Goal: Task Accomplishment & Management: Manage account settings

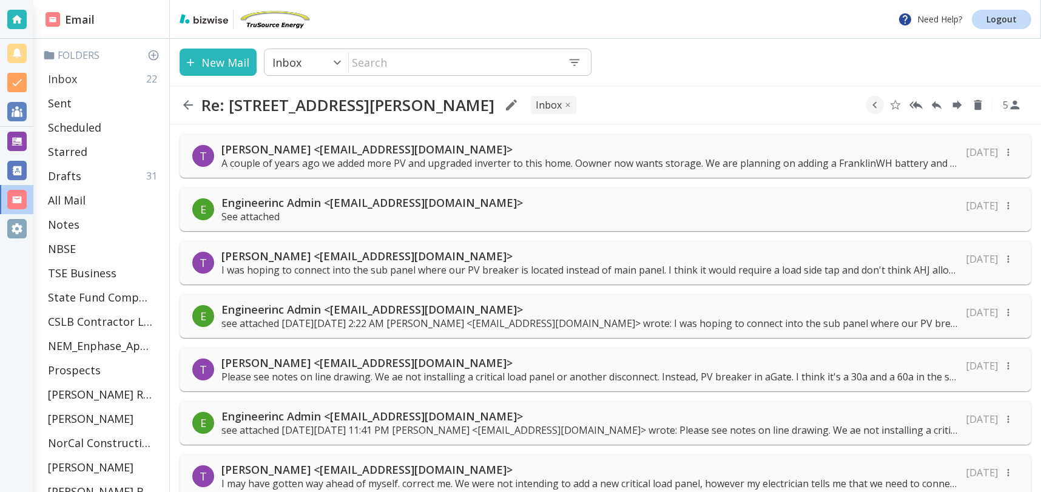
scroll to position [725, 0]
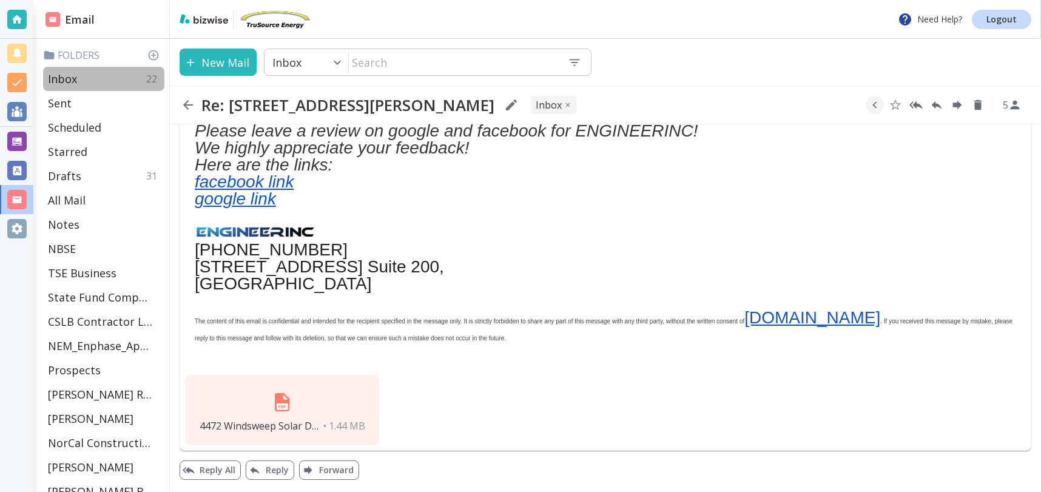
drag, startPoint x: 75, startPoint y: 78, endPoint x: 61, endPoint y: 4, distance: 74.6
click at [75, 78] on p "Inbox" at bounding box center [62, 79] width 29 height 15
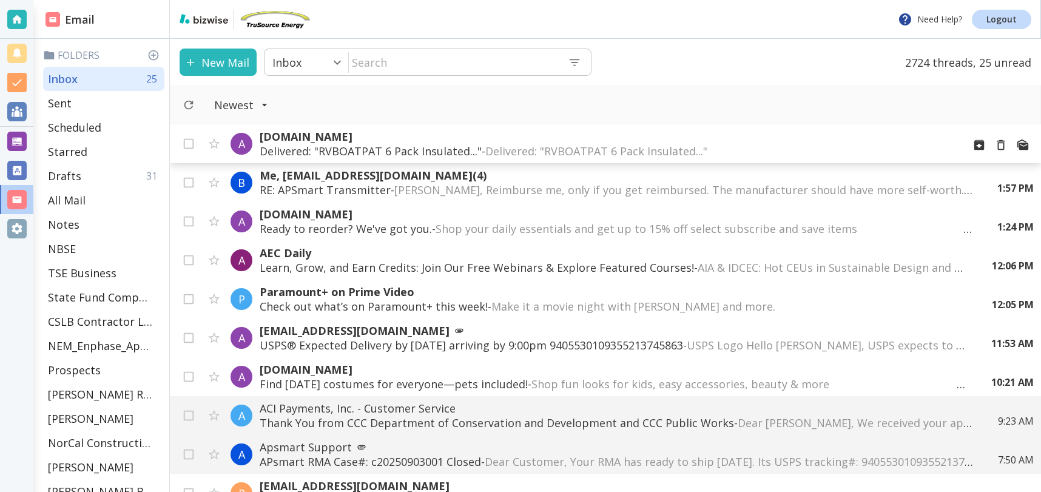
click at [313, 144] on p "Delivered: "RVBOATPAT 6 Pack Insulated..." - Delivered: "RVBOATPAT 6 Pack Insul…" at bounding box center [607, 151] width 694 height 15
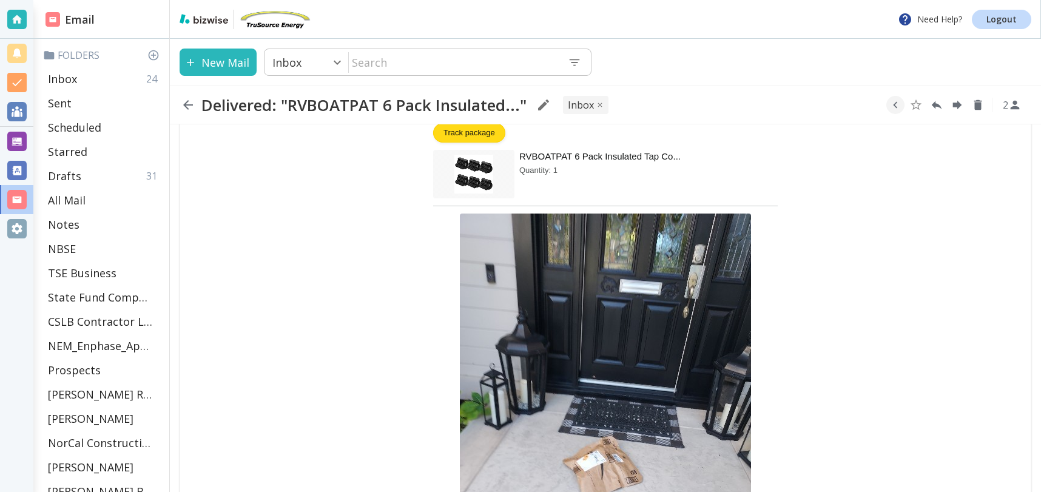
scroll to position [203, 0]
click at [978, 106] on icon "Delete" at bounding box center [979, 105] width 8 height 10
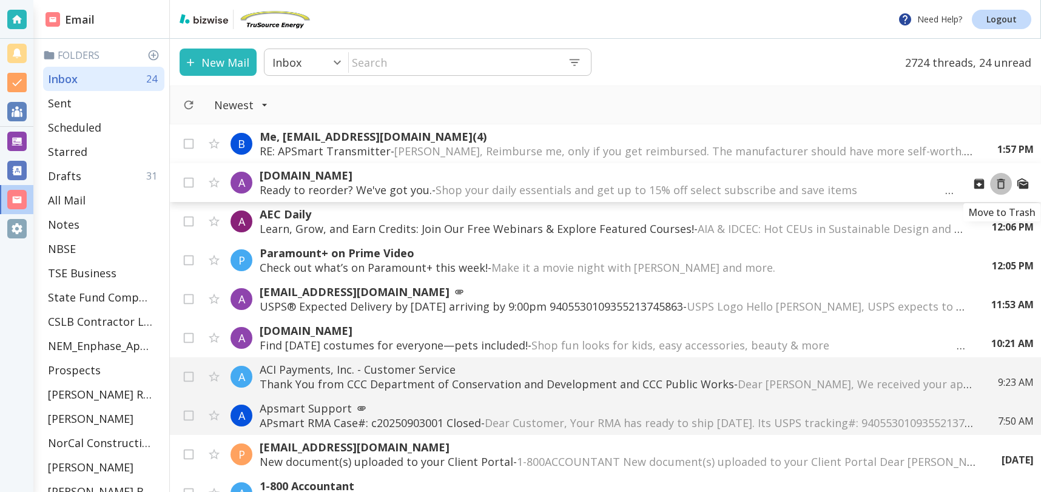
click at [1003, 185] on icon "Move to Trash" at bounding box center [1001, 183] width 13 height 13
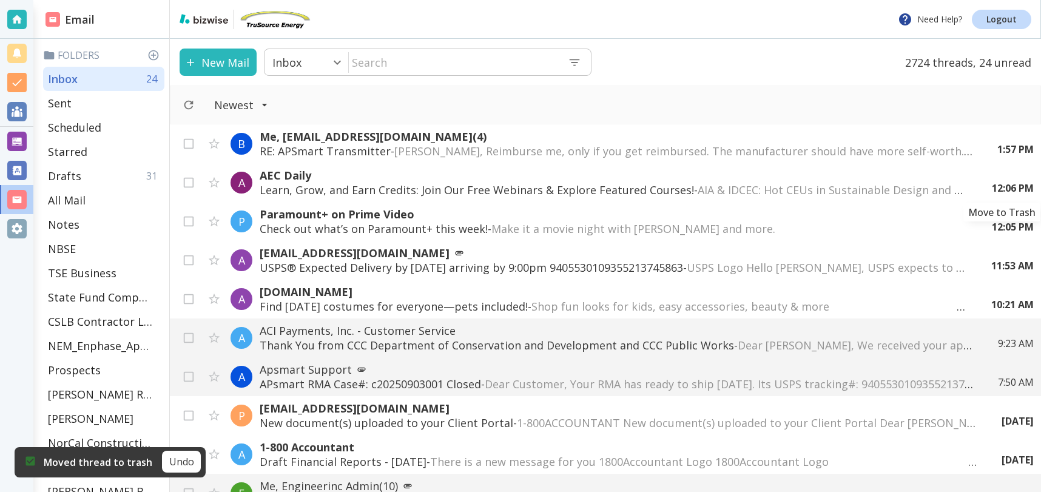
click at [0, 0] on icon "Move to Trash" at bounding box center [0, 0] width 0 height 0
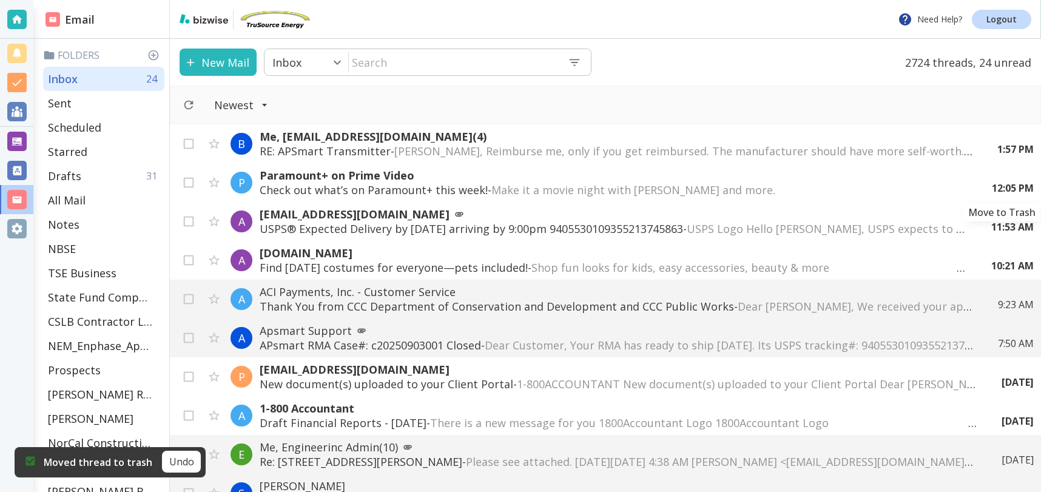
click at [0, 0] on icon "Move to Trash" at bounding box center [0, 0] width 0 height 0
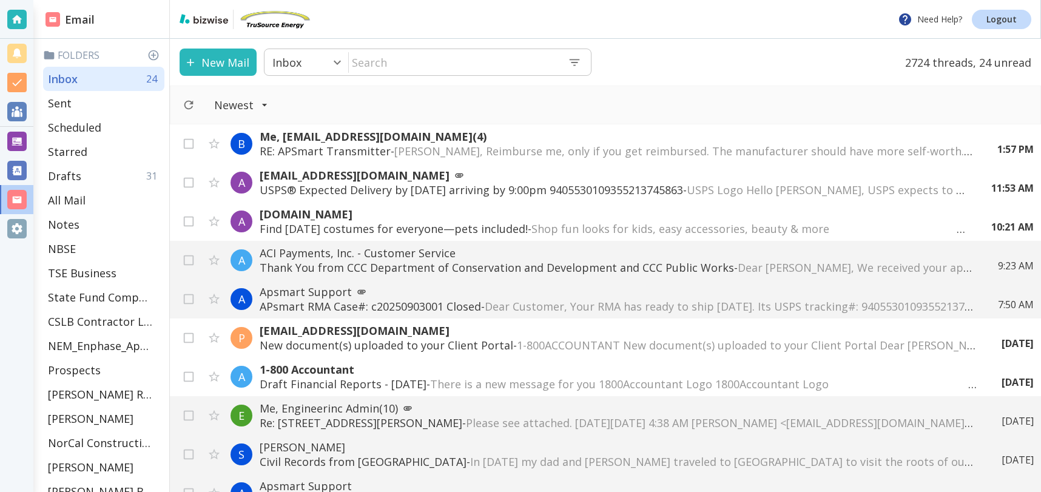
click at [447, 192] on p "USPS® Expected Delivery by Wednesday, September 24, 2025 arriving by 9:00pm 940…" at bounding box center [614, 190] width 708 height 15
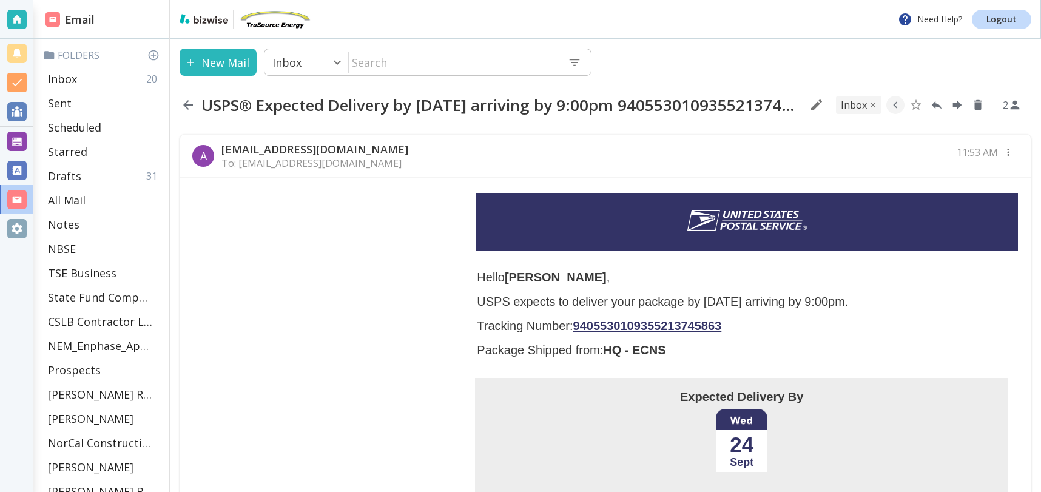
click at [684, 327] on link "9405530109355213745863" at bounding box center [648, 325] width 149 height 13
click at [67, 78] on p "Inbox" at bounding box center [62, 79] width 29 height 15
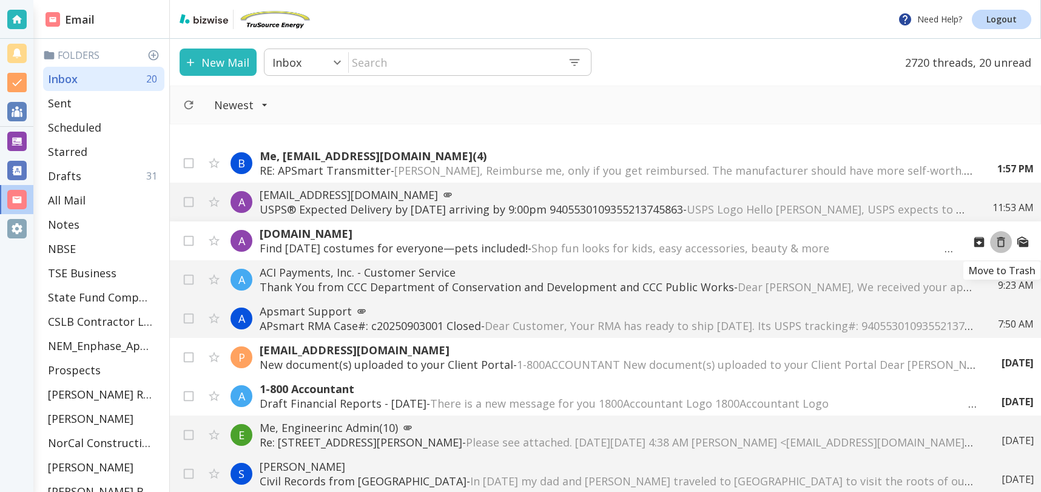
click at [1007, 242] on icon "Move to Trash" at bounding box center [1001, 241] width 13 height 13
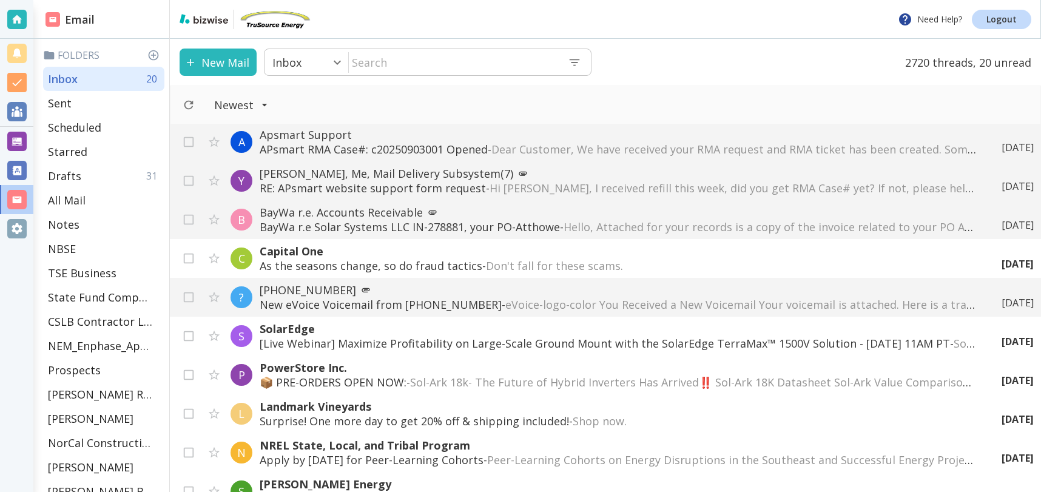
scroll to position [315, 0]
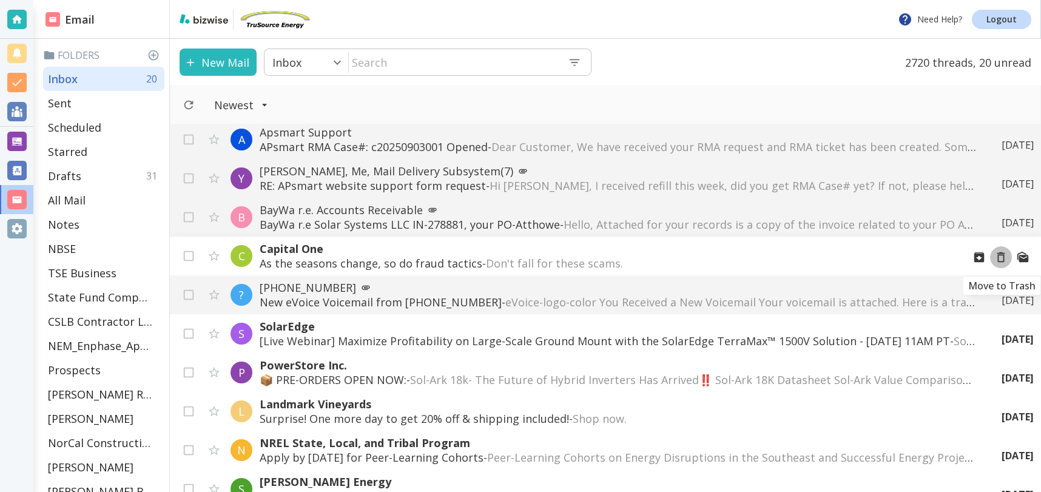
click at [1002, 259] on icon "Move to Trash" at bounding box center [1001, 257] width 13 height 13
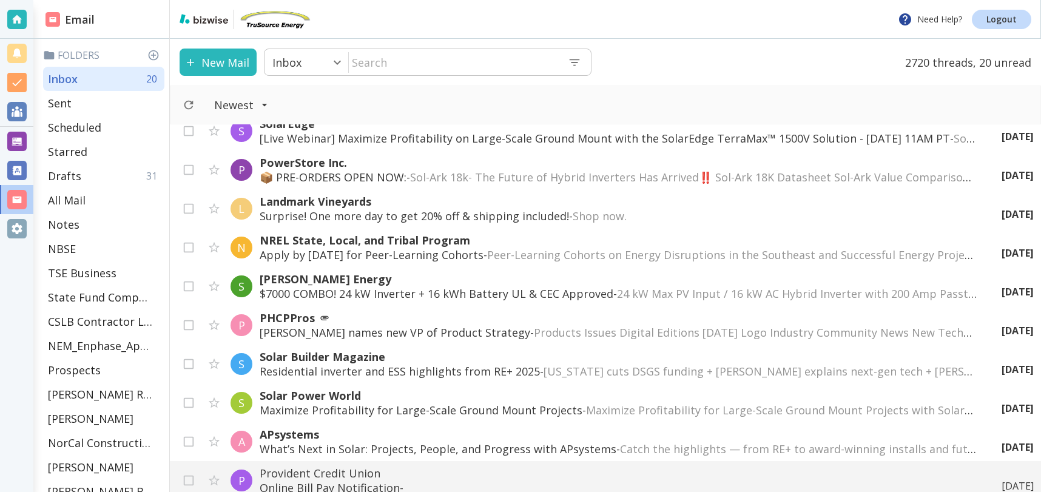
scroll to position [523, 0]
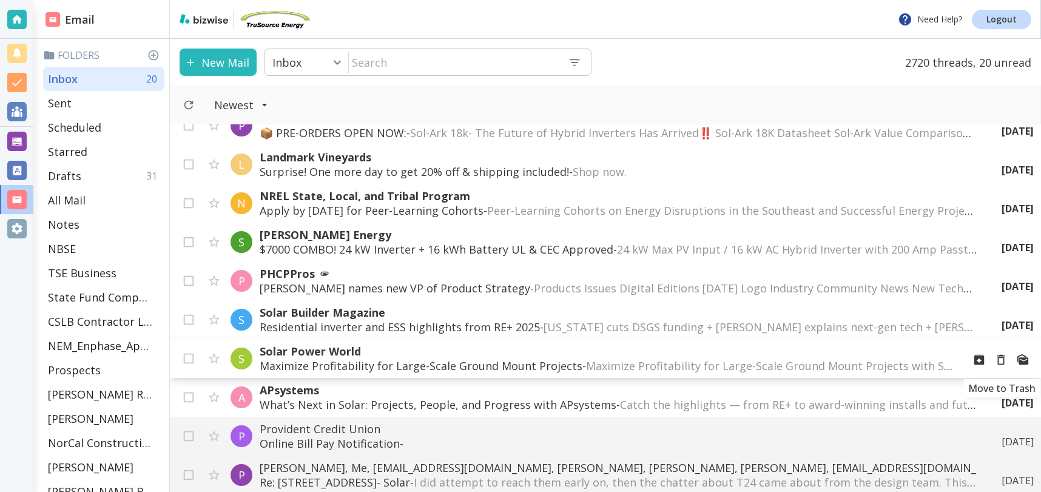
click at [1003, 357] on icon "Move to Trash" at bounding box center [1001, 359] width 13 height 13
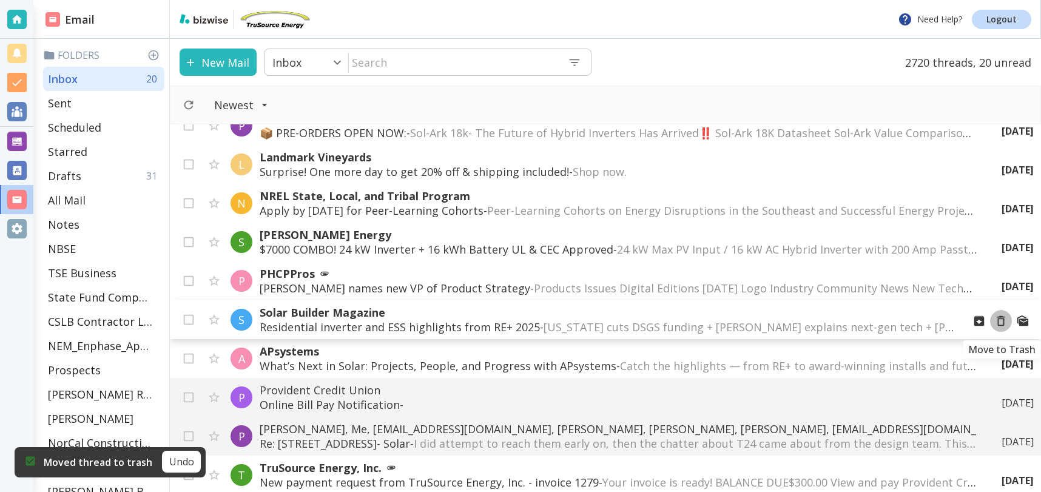
click at [1001, 320] on icon "Move to Trash" at bounding box center [1001, 320] width 13 height 13
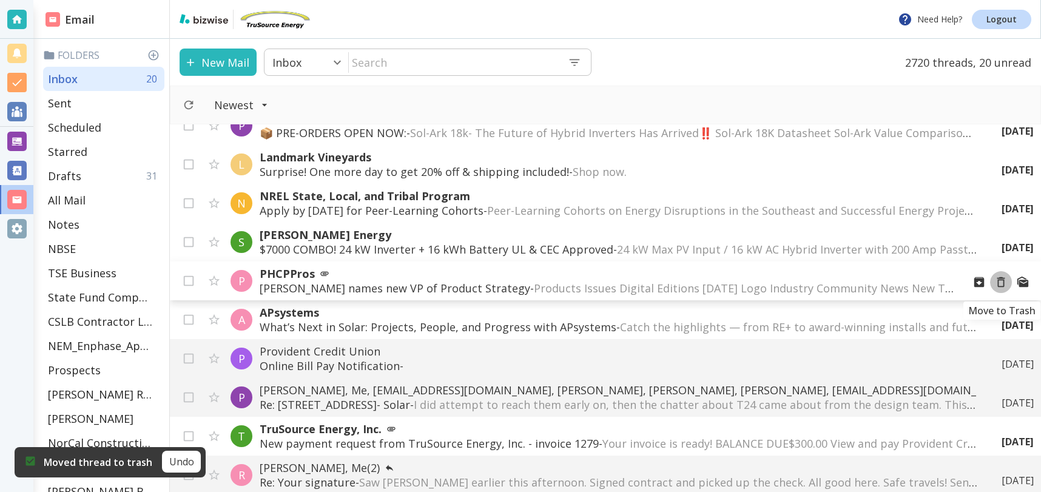
click at [1004, 283] on icon "Move to Trash" at bounding box center [1001, 282] width 13 height 13
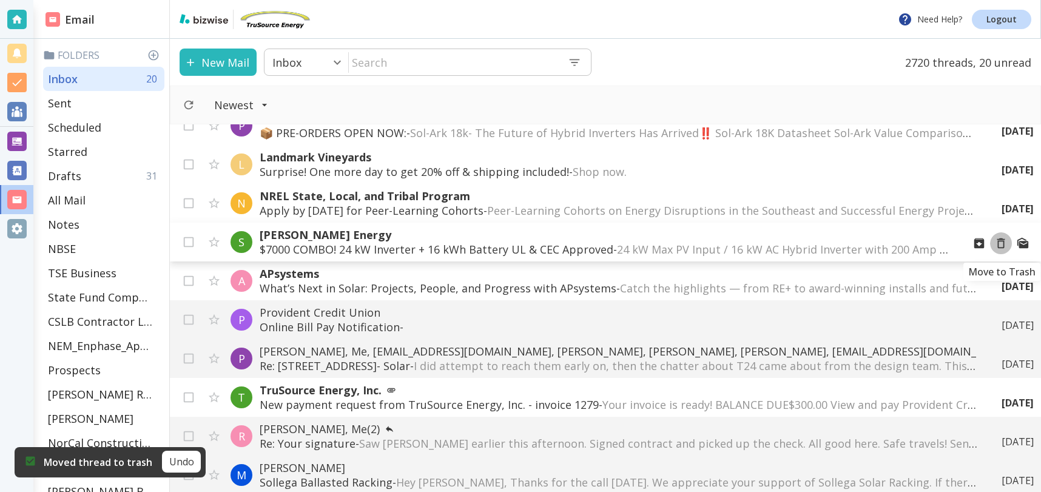
click at [1003, 240] on icon "Move to Trash" at bounding box center [1001, 243] width 13 height 13
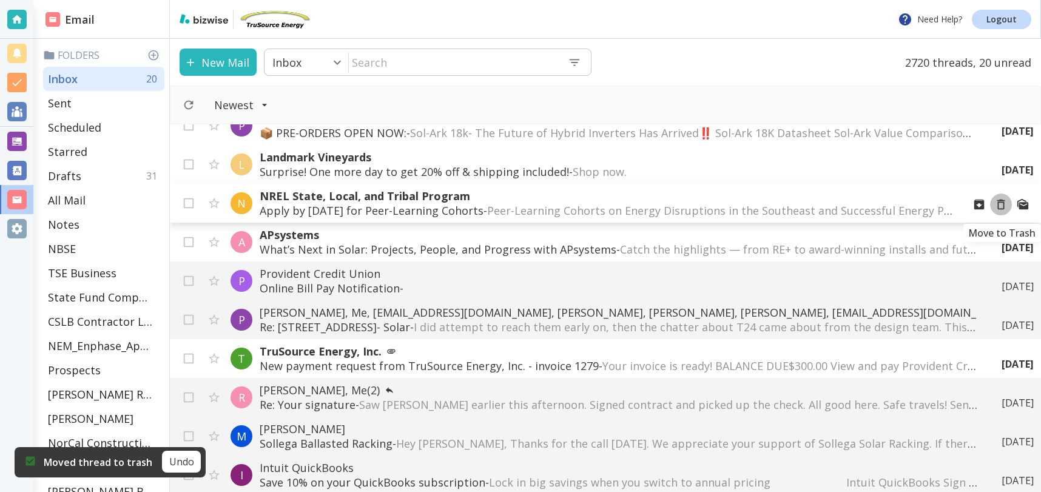
click at [1004, 207] on icon "Move to Trash" at bounding box center [1002, 205] width 8 height 10
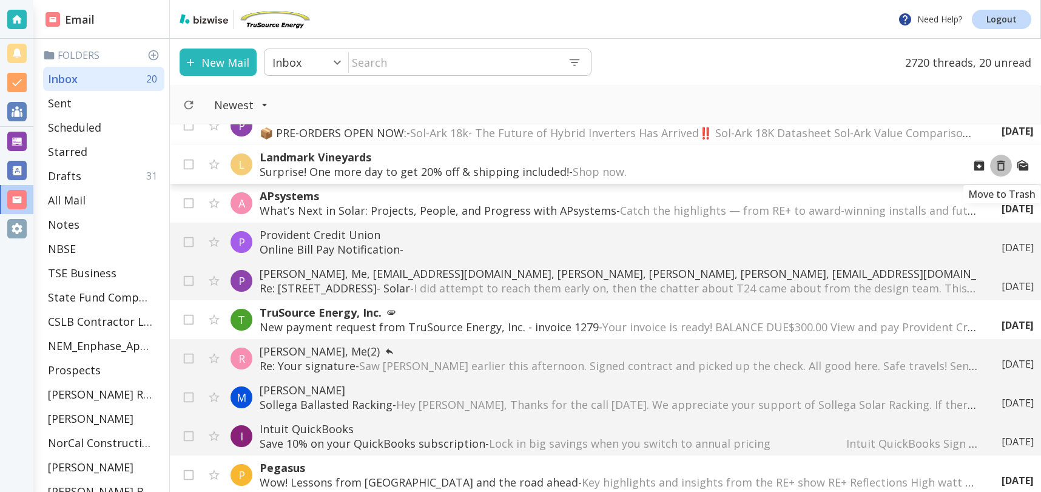
click at [1000, 165] on icon "Move to Trash" at bounding box center [1001, 165] width 13 height 13
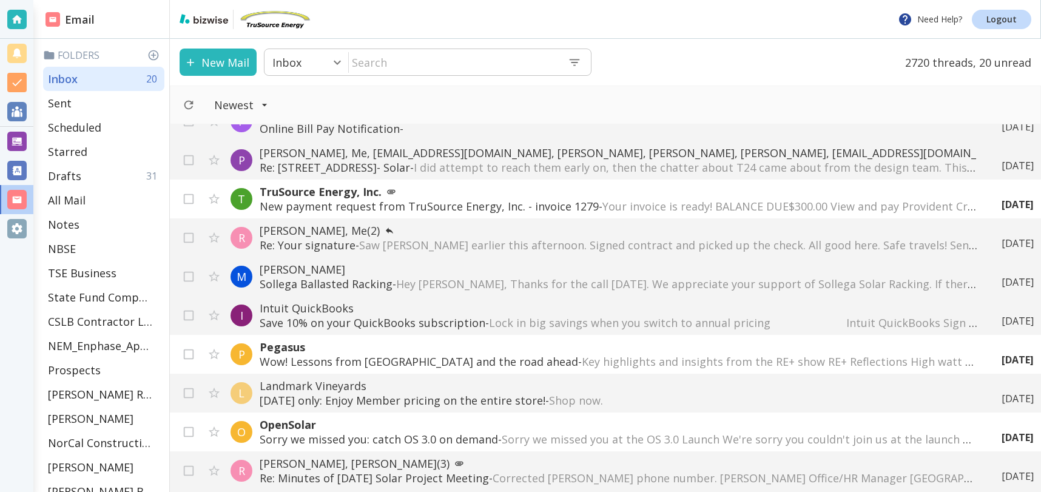
scroll to position [607, 0]
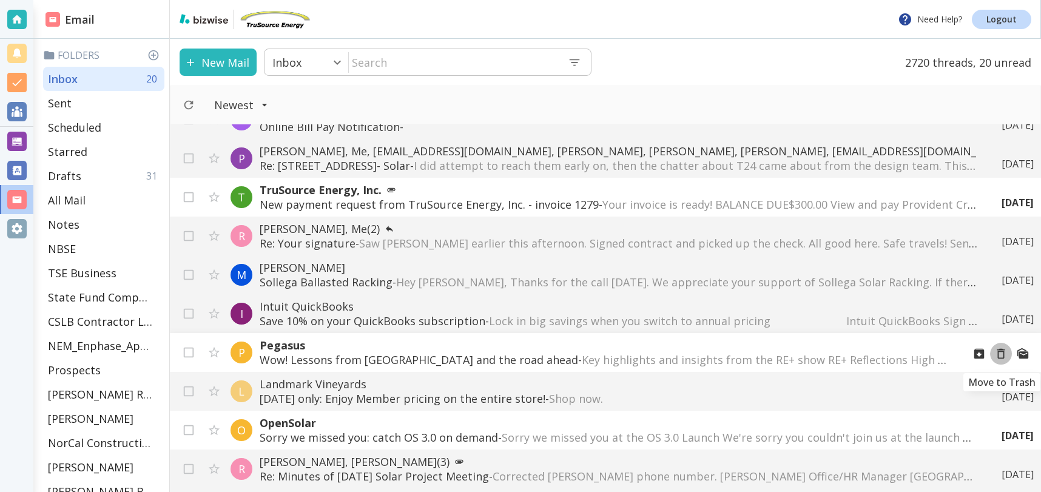
click at [1003, 350] on icon "Move to Trash" at bounding box center [1002, 354] width 8 height 10
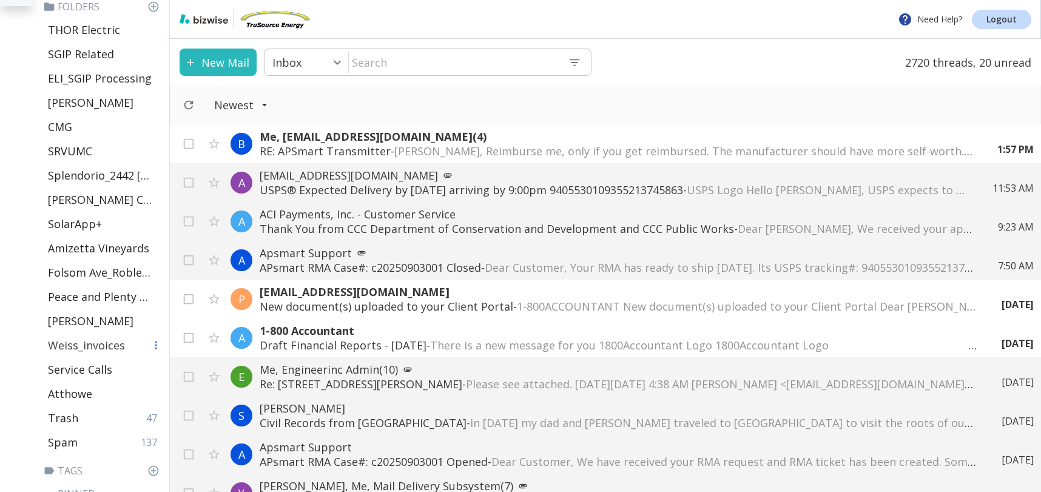
scroll to position [527, 0]
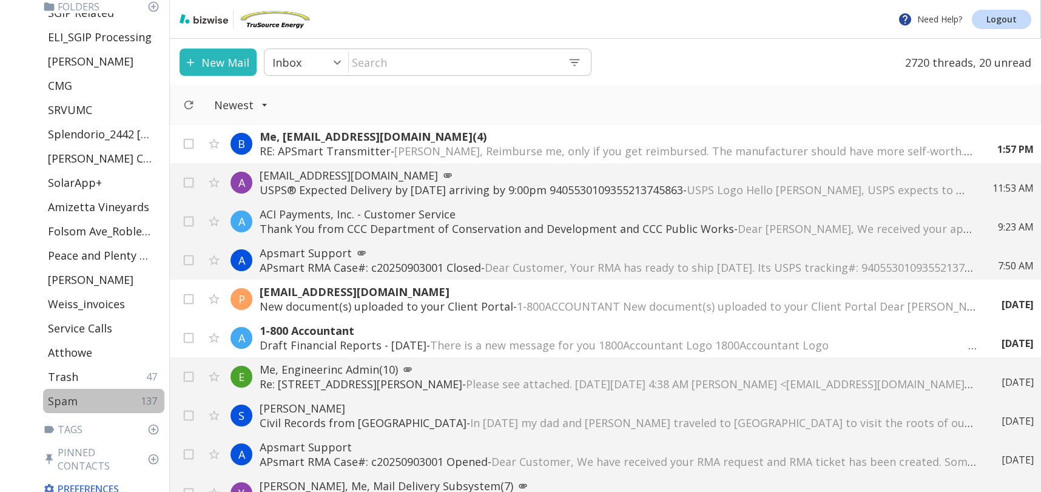
click at [52, 402] on p "Spam" at bounding box center [63, 401] width 30 height 15
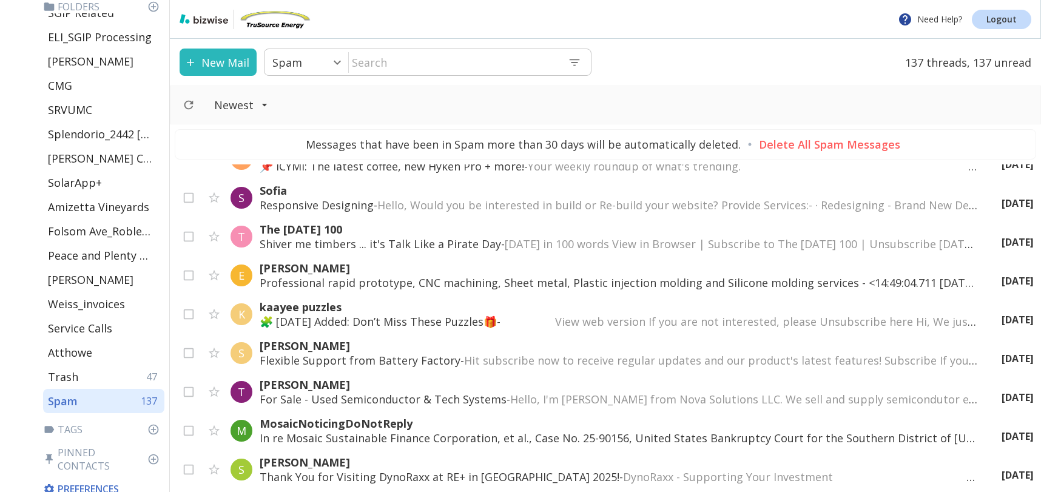
scroll to position [1309, 0]
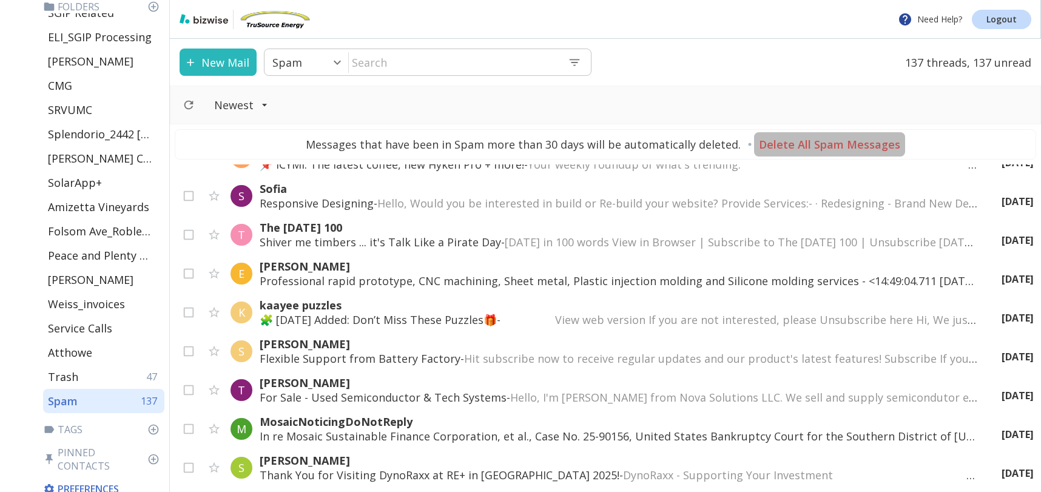
click at [839, 142] on p "Delete All Spam Messages" at bounding box center [829, 144] width 141 height 15
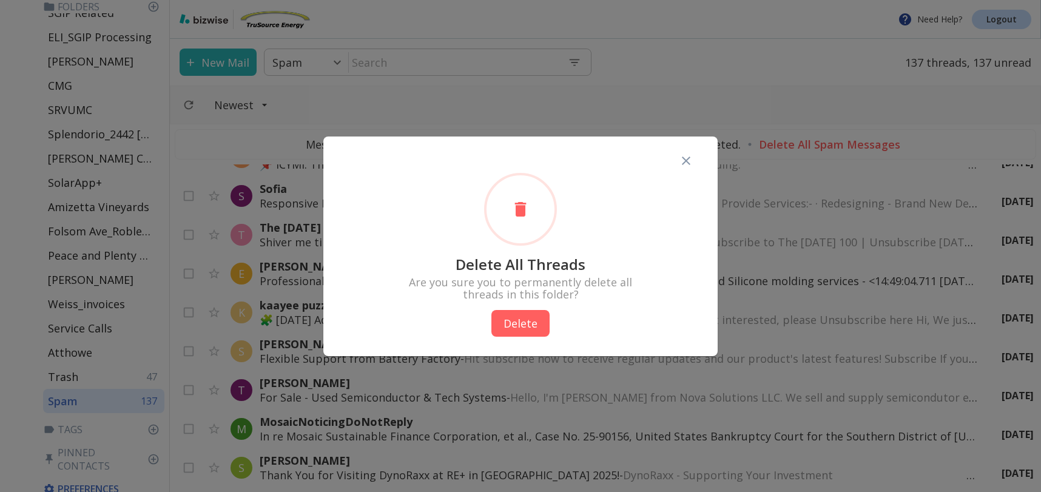
click at [533, 330] on button "Delete" at bounding box center [521, 323] width 58 height 27
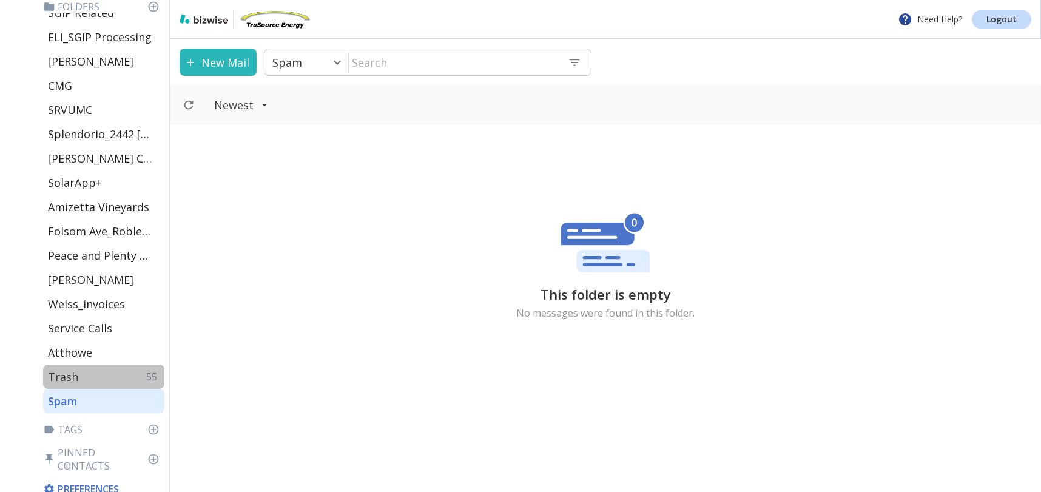
click at [98, 371] on div "Trash 55" at bounding box center [103, 377] width 121 height 24
type input "48"
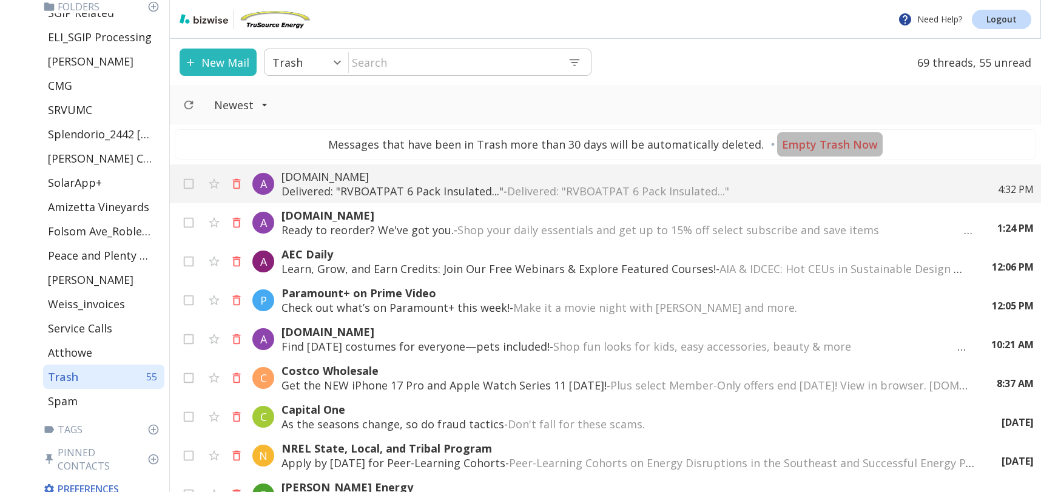
click at [844, 145] on p "Empty Trash Now" at bounding box center [830, 144] width 96 height 15
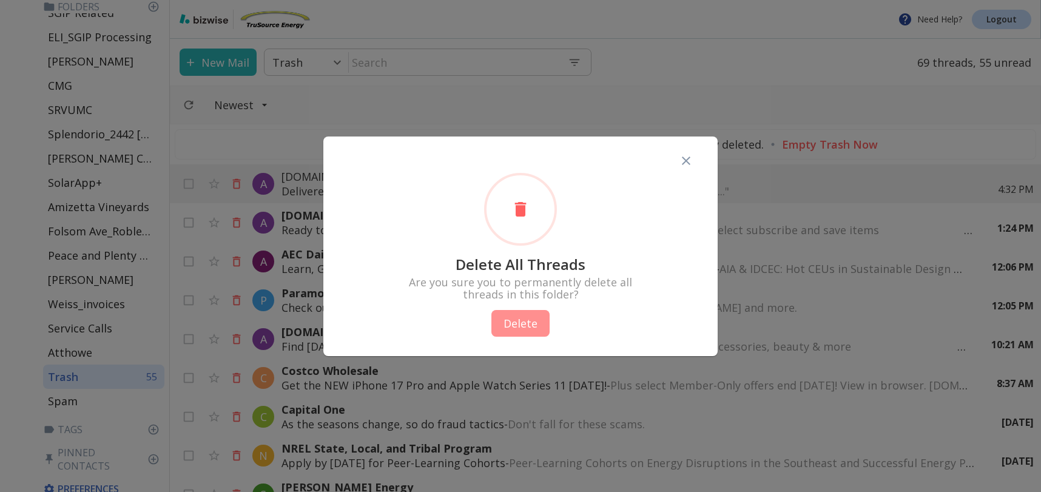
click at [520, 322] on button "Delete" at bounding box center [521, 323] width 58 height 27
